Goal: Transaction & Acquisition: Subscribe to service/newsletter

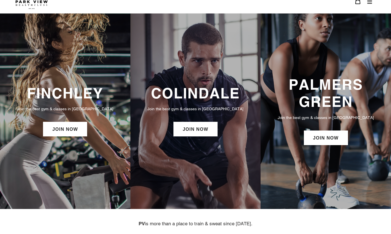
scroll to position [11, 0]
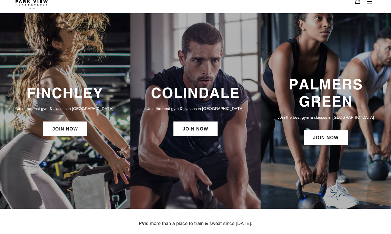
click at [207, 108] on p "Join the best gym & classes in [GEOGRAPHIC_DATA]" at bounding box center [195, 108] width 119 height 6
click at [203, 126] on link "JOIN NOW" at bounding box center [195, 128] width 44 height 15
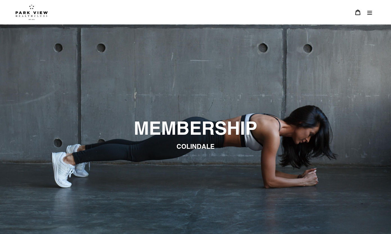
click at [372, 13] on icon "Menu" at bounding box center [369, 13] width 5 height 4
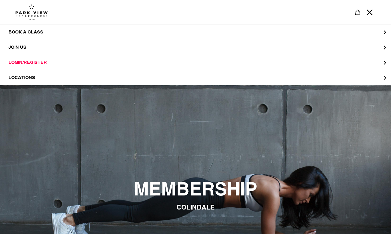
click at [36, 13] on img at bounding box center [31, 12] width 32 height 16
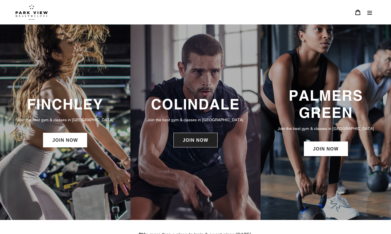
click at [206, 149] on div "COLINDALE Join the best gym & classes in London JOIN NOW" at bounding box center [195, 122] width 130 height 59
click at [196, 146] on link "JOIN NOW" at bounding box center [195, 140] width 44 height 15
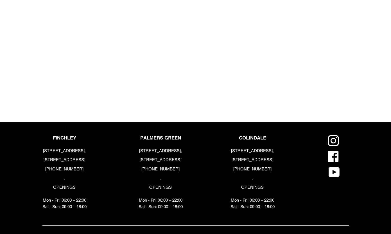
scroll to position [679, 0]
